Goal: Communication & Community: Answer question/provide support

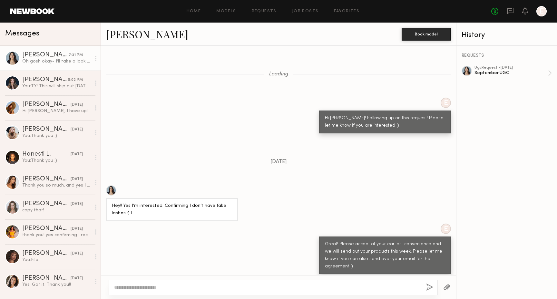
scroll to position [1848, 0]
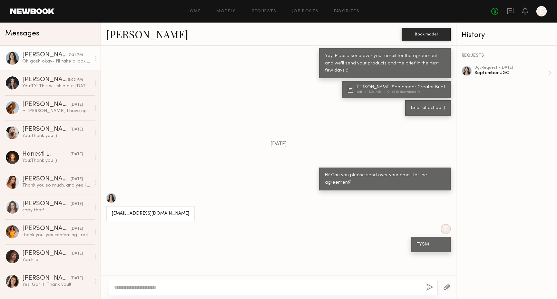
scroll to position [1848, 0]
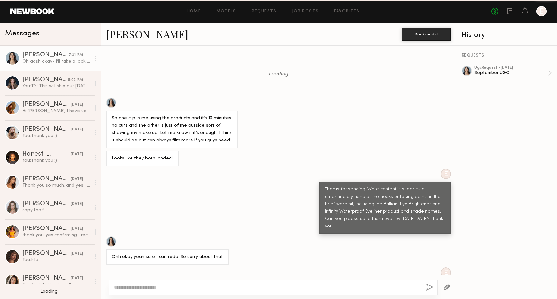
scroll to position [322, 0]
